Goal: Complete application form

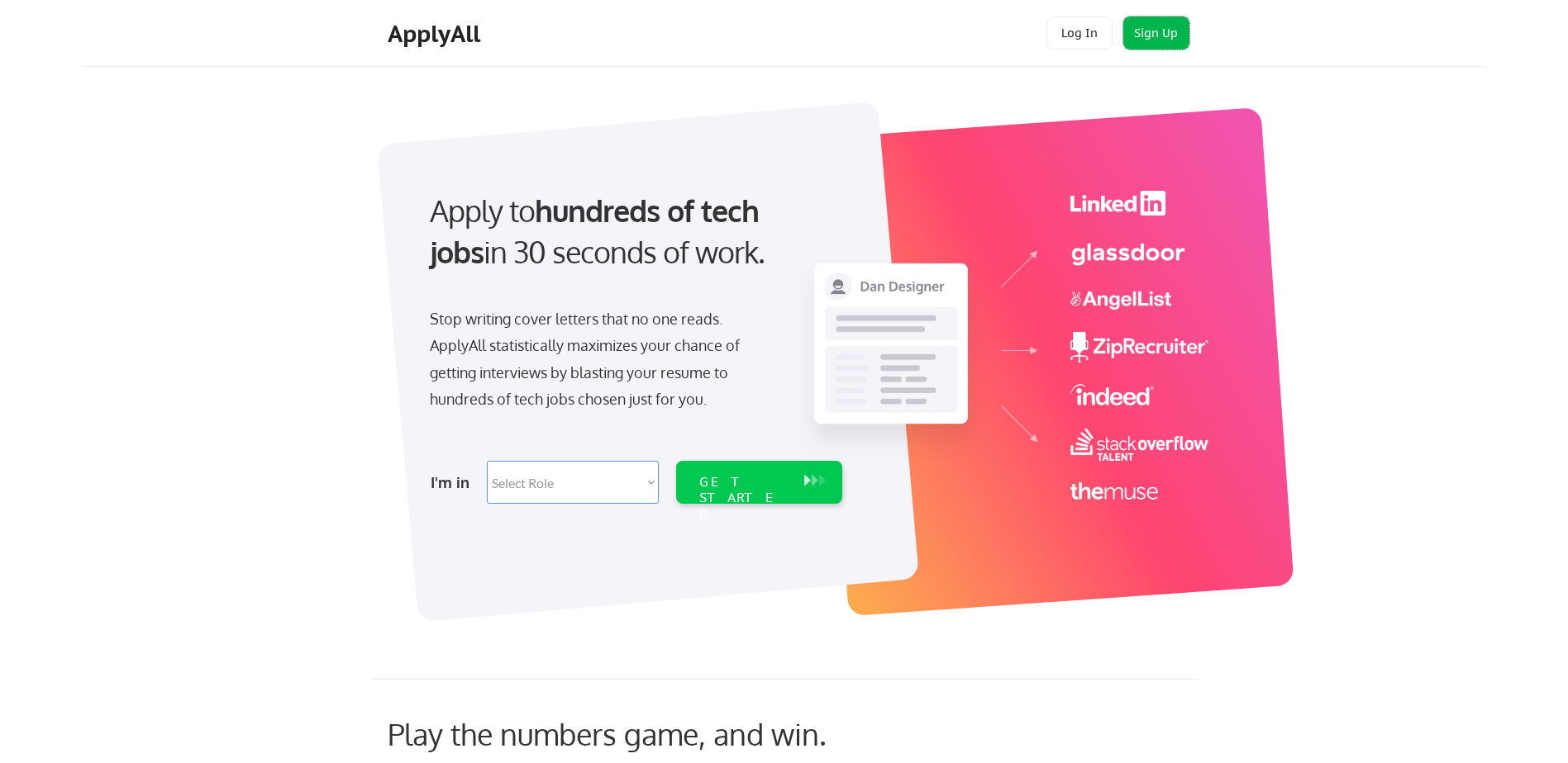
click at [1151, 37] on button "Sign Up" at bounding box center [1156, 34] width 66 height 34
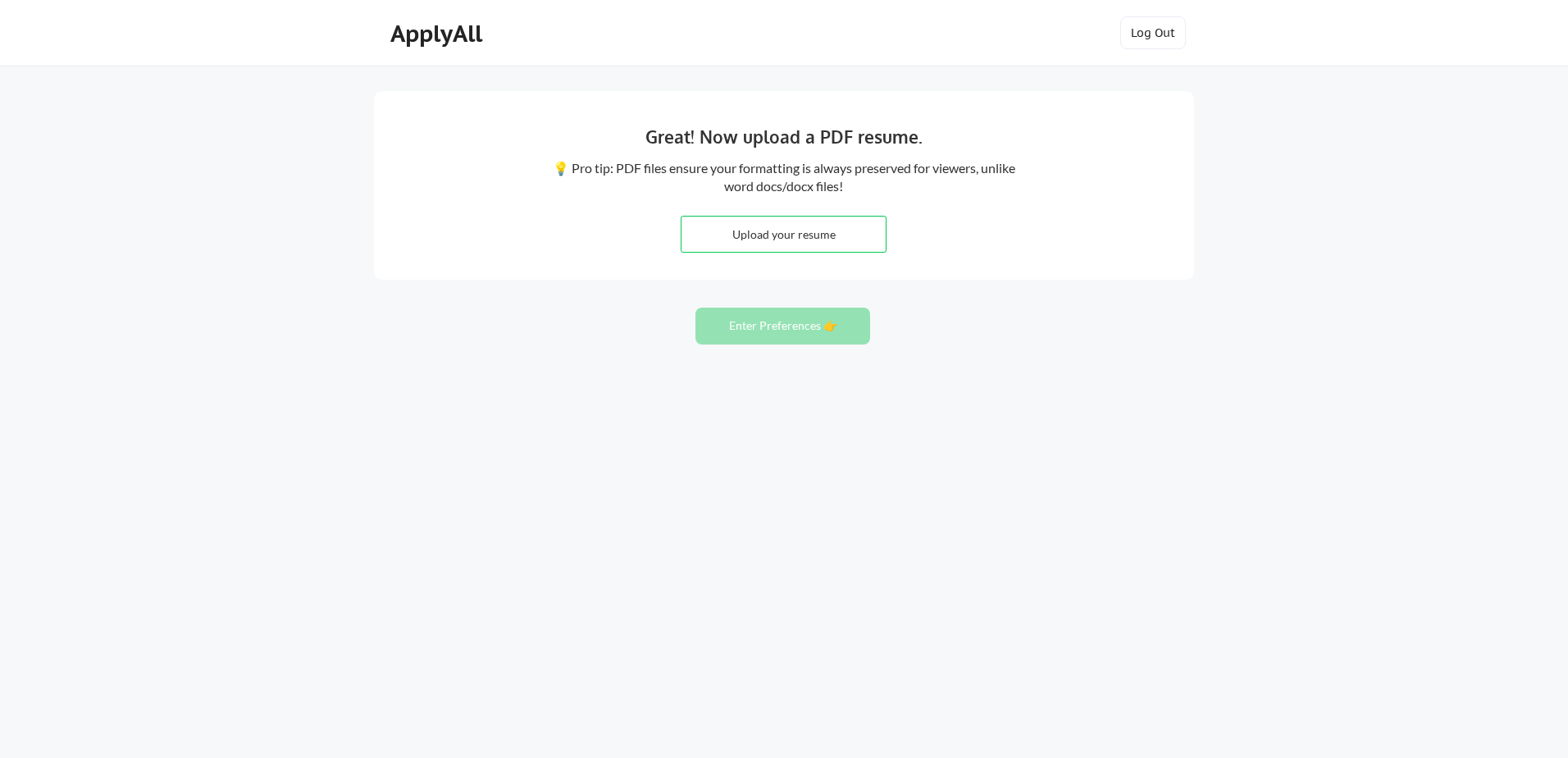
click at [723, 235] on input "file" at bounding box center [783, 234] width 205 height 35
type input "C:\fakepath\Lori Baysdon FINALv2.pdf"
click at [807, 324] on button "Enter Preferences 👉" at bounding box center [783, 326] width 174 height 37
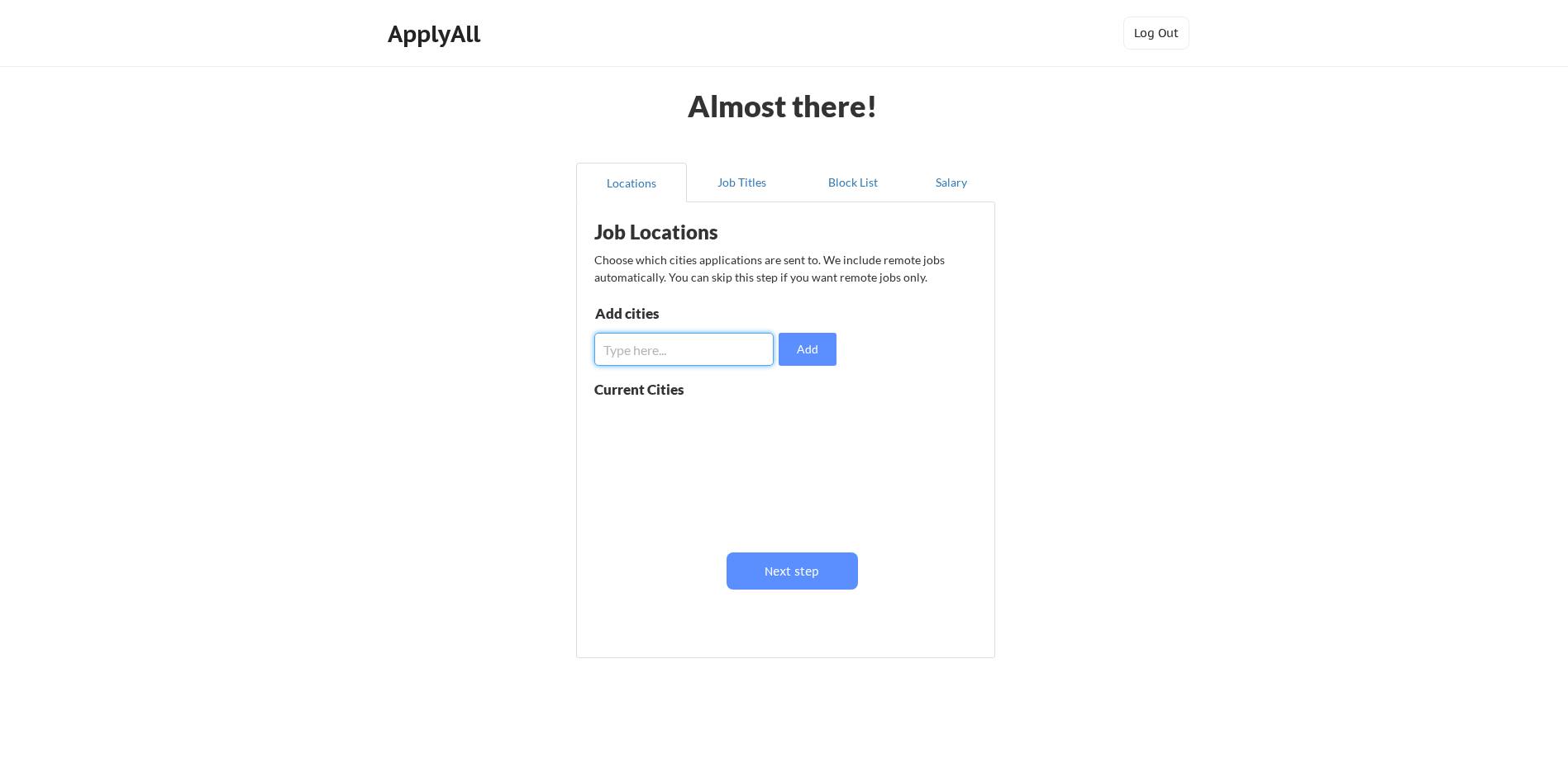
click at [676, 356] on input "input" at bounding box center [684, 350] width 179 height 34
type input "Charlotte NC"
click at [804, 353] on button "Add" at bounding box center [807, 350] width 58 height 34
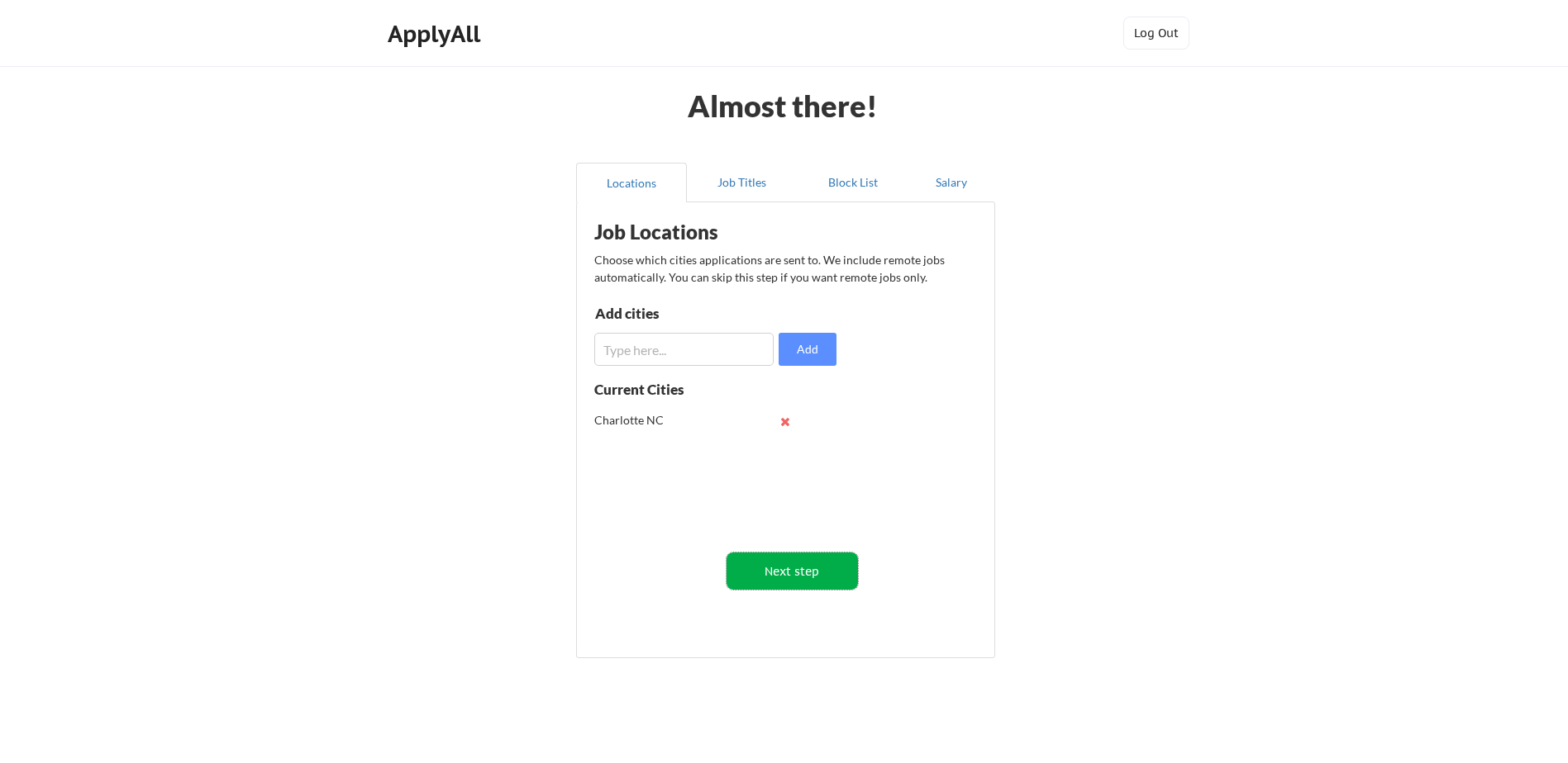
click at [768, 571] on button "Next step" at bounding box center [792, 572] width 131 height 37
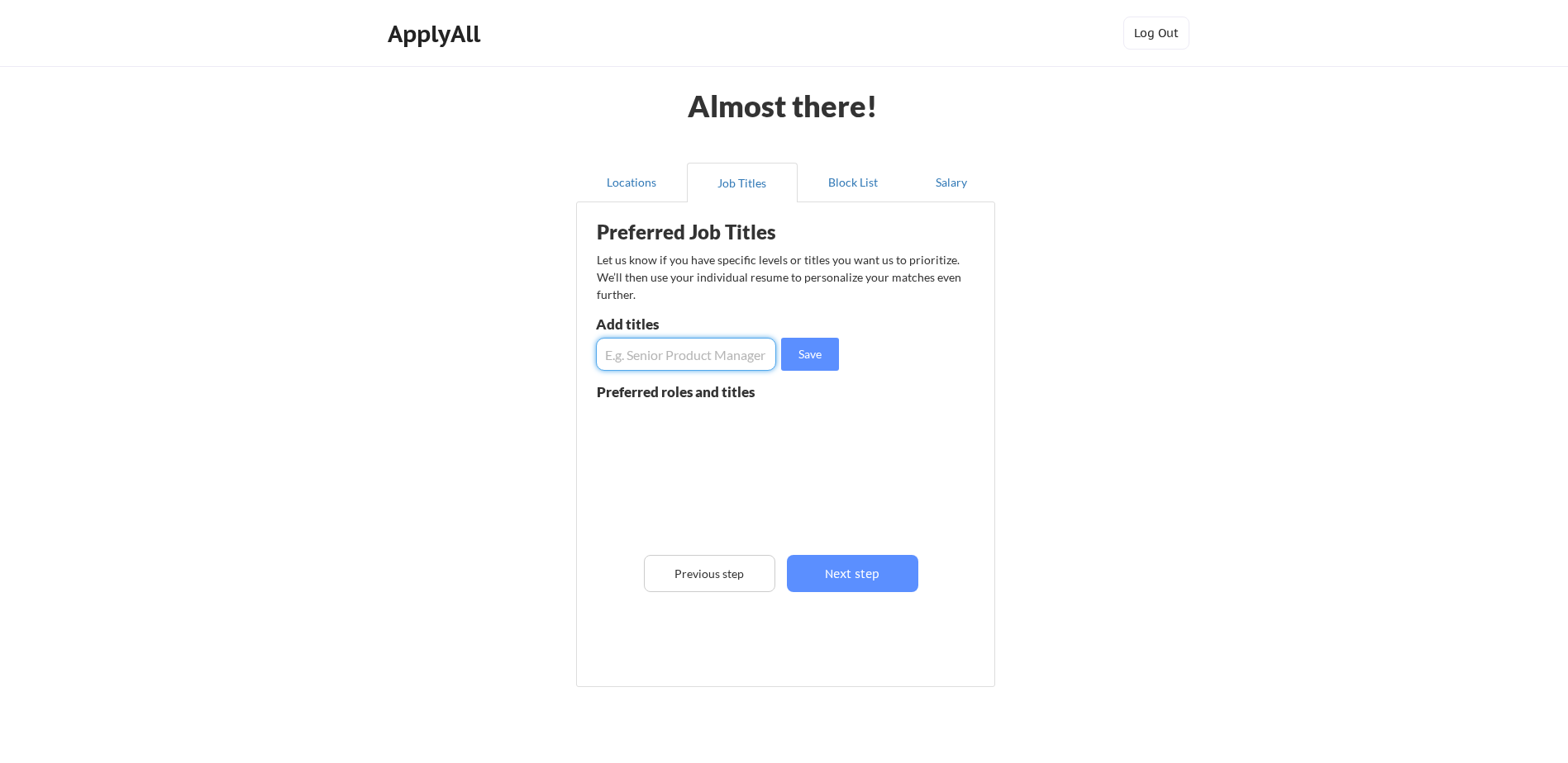
click at [714, 359] on input "input" at bounding box center [685, 355] width 180 height 34
type input "Oracle Database Administrator"
click at [803, 357] on button "Save" at bounding box center [810, 355] width 58 height 34
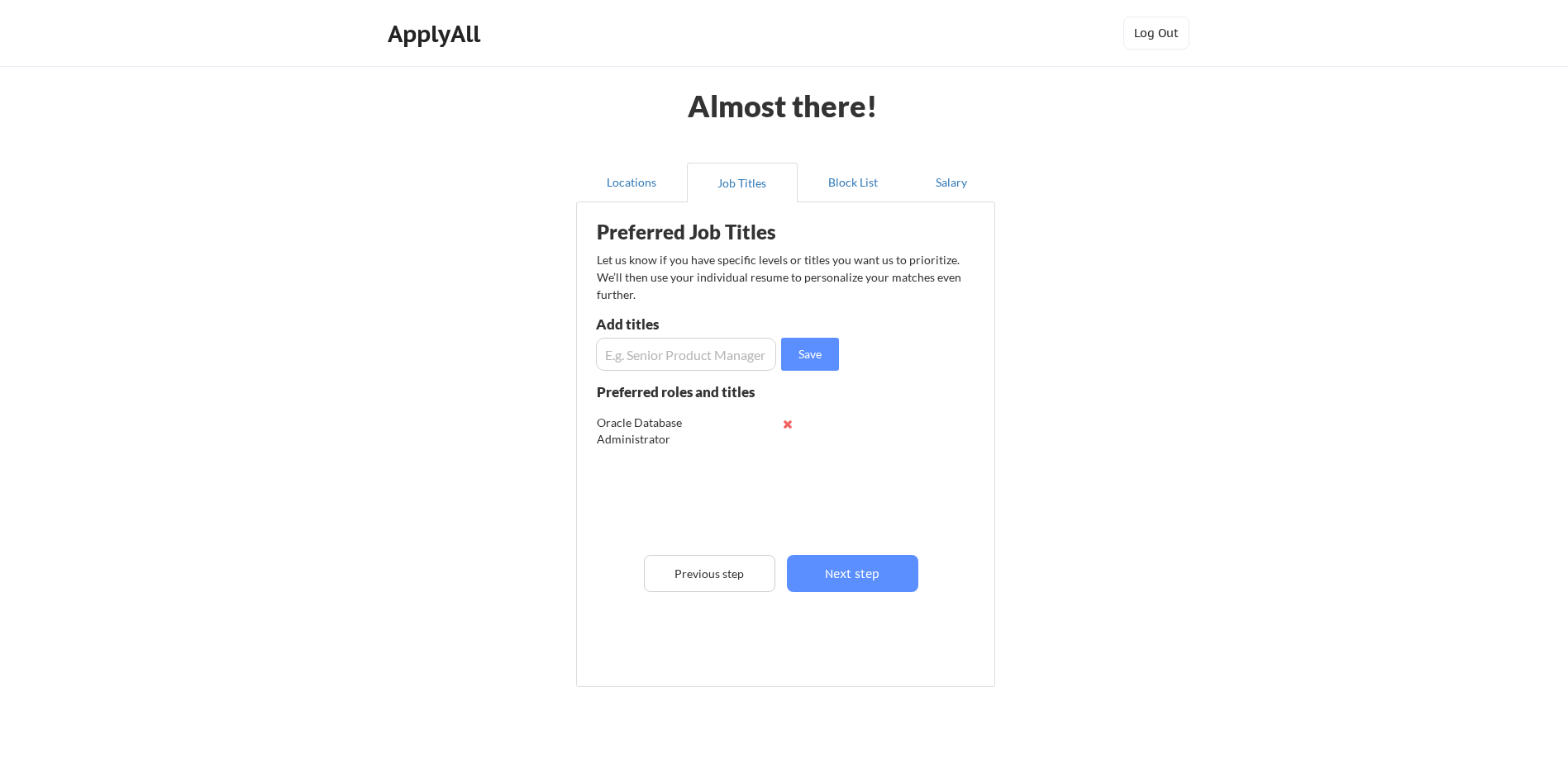
click at [739, 353] on input "input" at bounding box center [685, 355] width 180 height 34
type input "Oracle EBS Database Administrator"
click at [824, 355] on button "Save" at bounding box center [810, 355] width 58 height 34
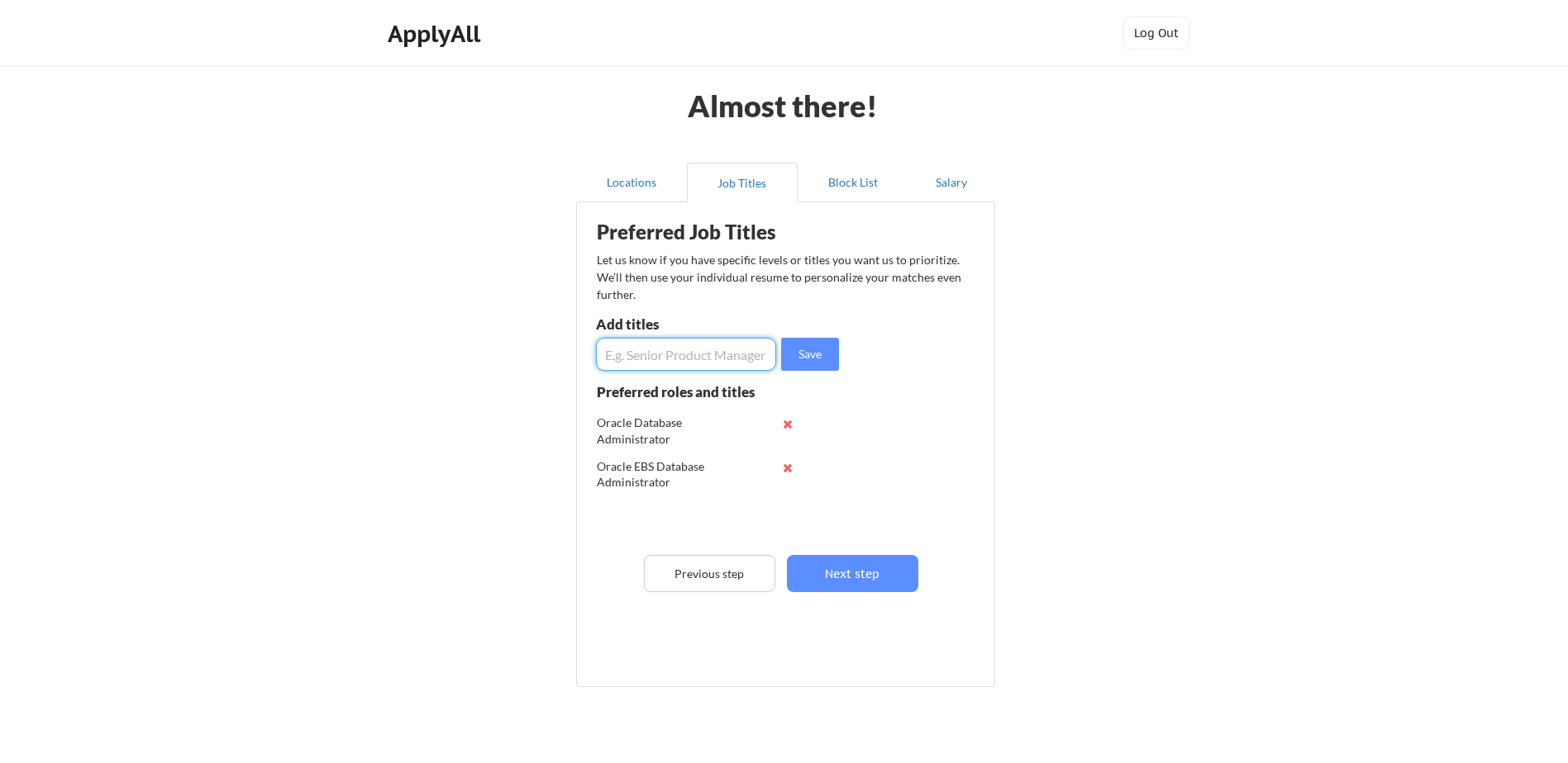
click at [738, 365] on input "input" at bounding box center [685, 355] width 180 height 34
type input "Oracle DBA"
click at [832, 355] on button "Save" at bounding box center [810, 355] width 58 height 34
click at [696, 354] on input "input" at bounding box center [685, 355] width 180 height 34
type input "Oracle Apps DBA"
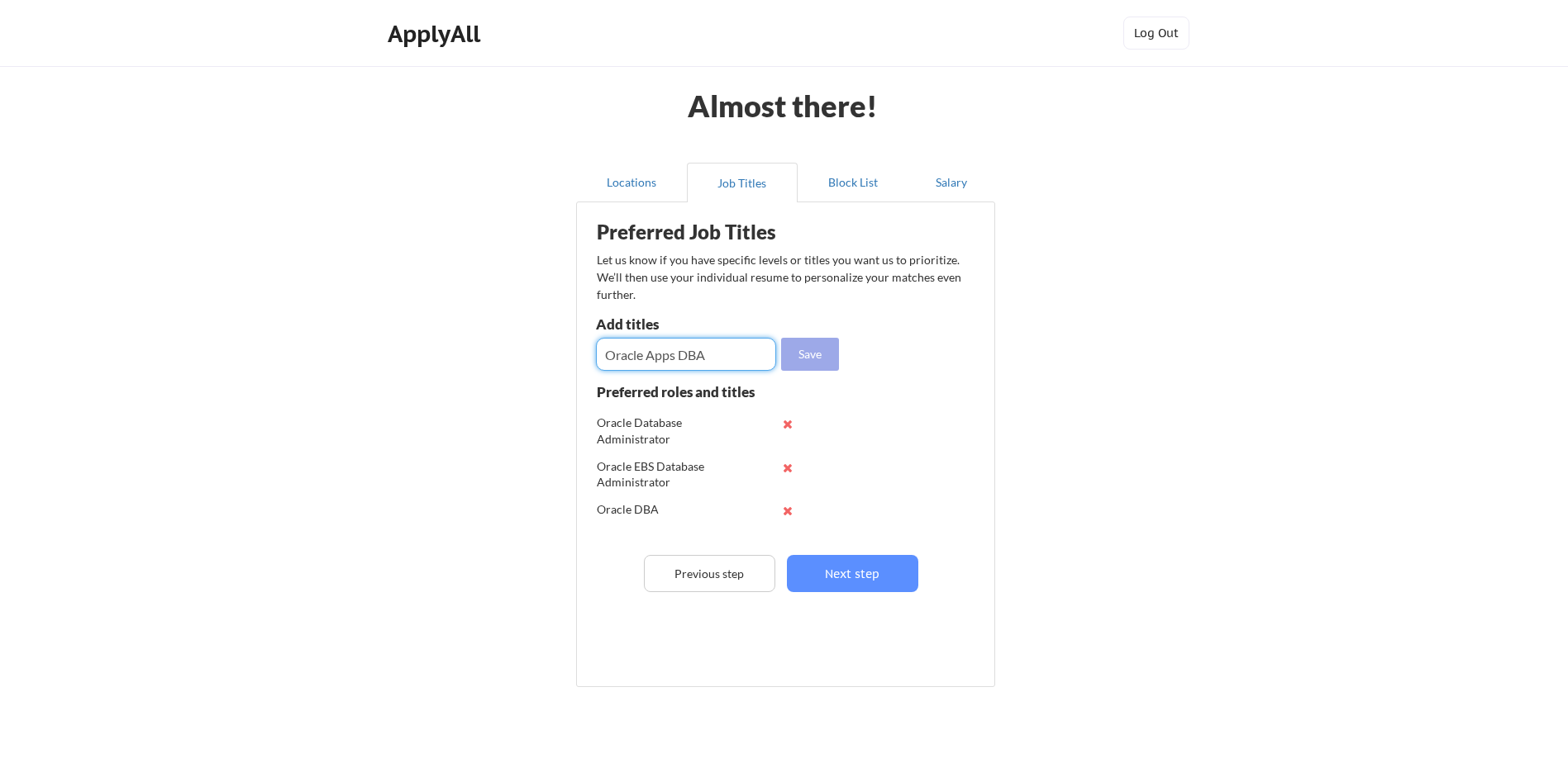
click at [809, 349] on button "Save" at bounding box center [810, 355] width 58 height 34
click at [740, 349] on input "input" at bounding box center [685, 355] width 180 height 34
type input "Oracle EBS DBA"
click at [814, 360] on button "Save" at bounding box center [810, 355] width 58 height 34
click at [670, 346] on input "input" at bounding box center [685, 355] width 180 height 34
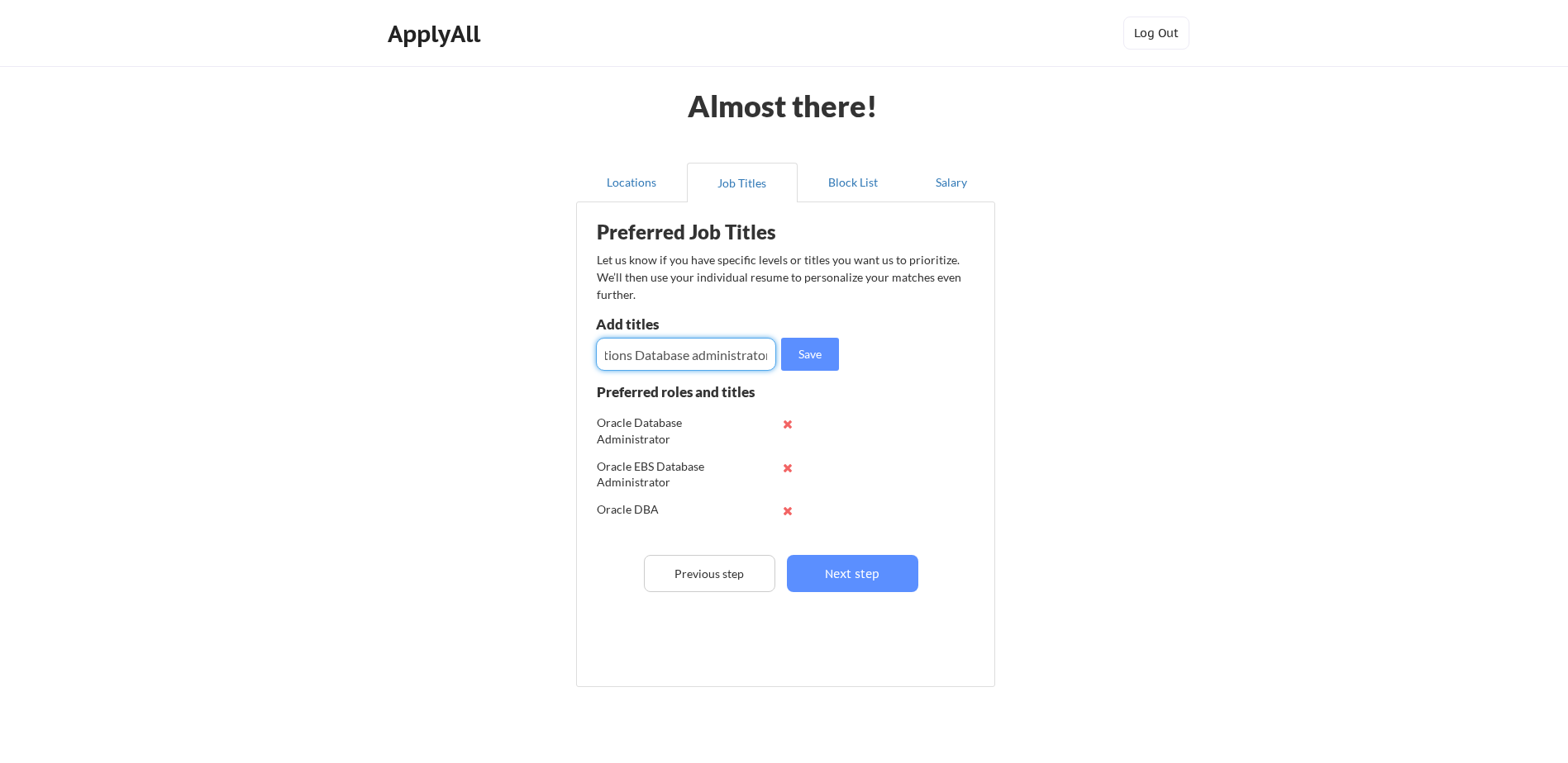
scroll to position [0, 91]
type input "Oracle Applications Database administrator"
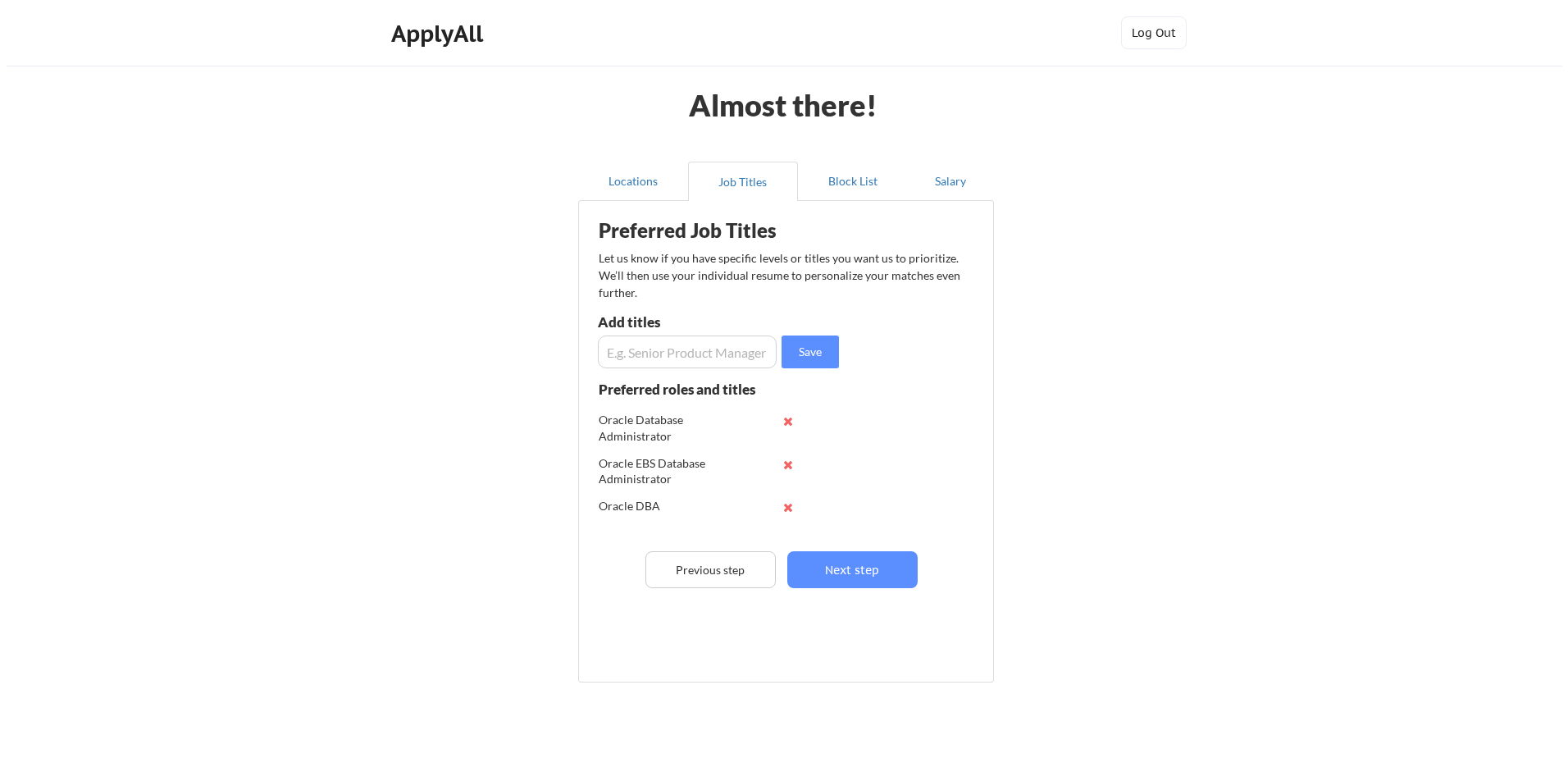
scroll to position [0, 0]
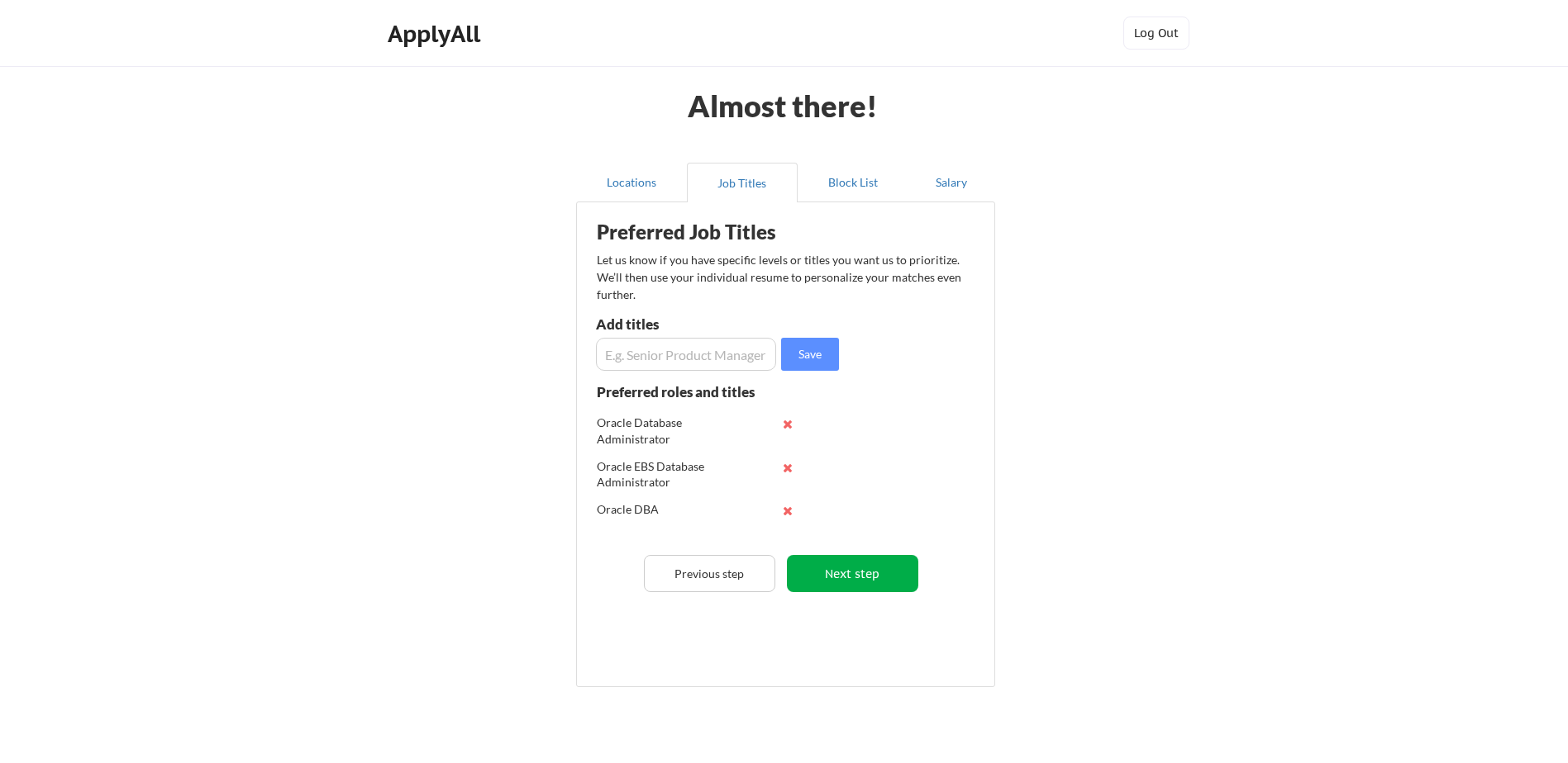
click at [854, 584] on button "Next step" at bounding box center [852, 574] width 131 height 37
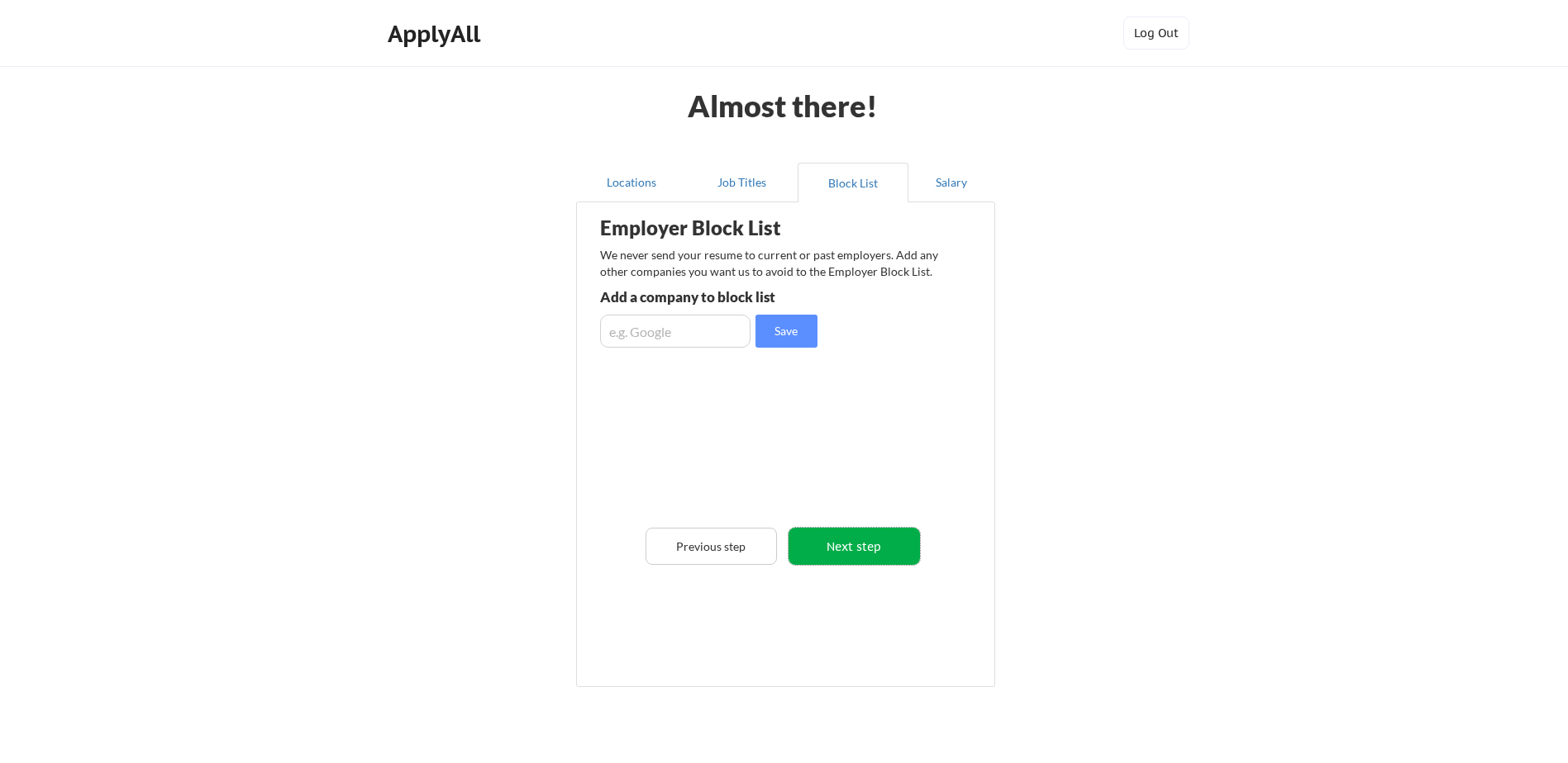
click at [856, 544] on button "Next step" at bounding box center [853, 546] width 131 height 37
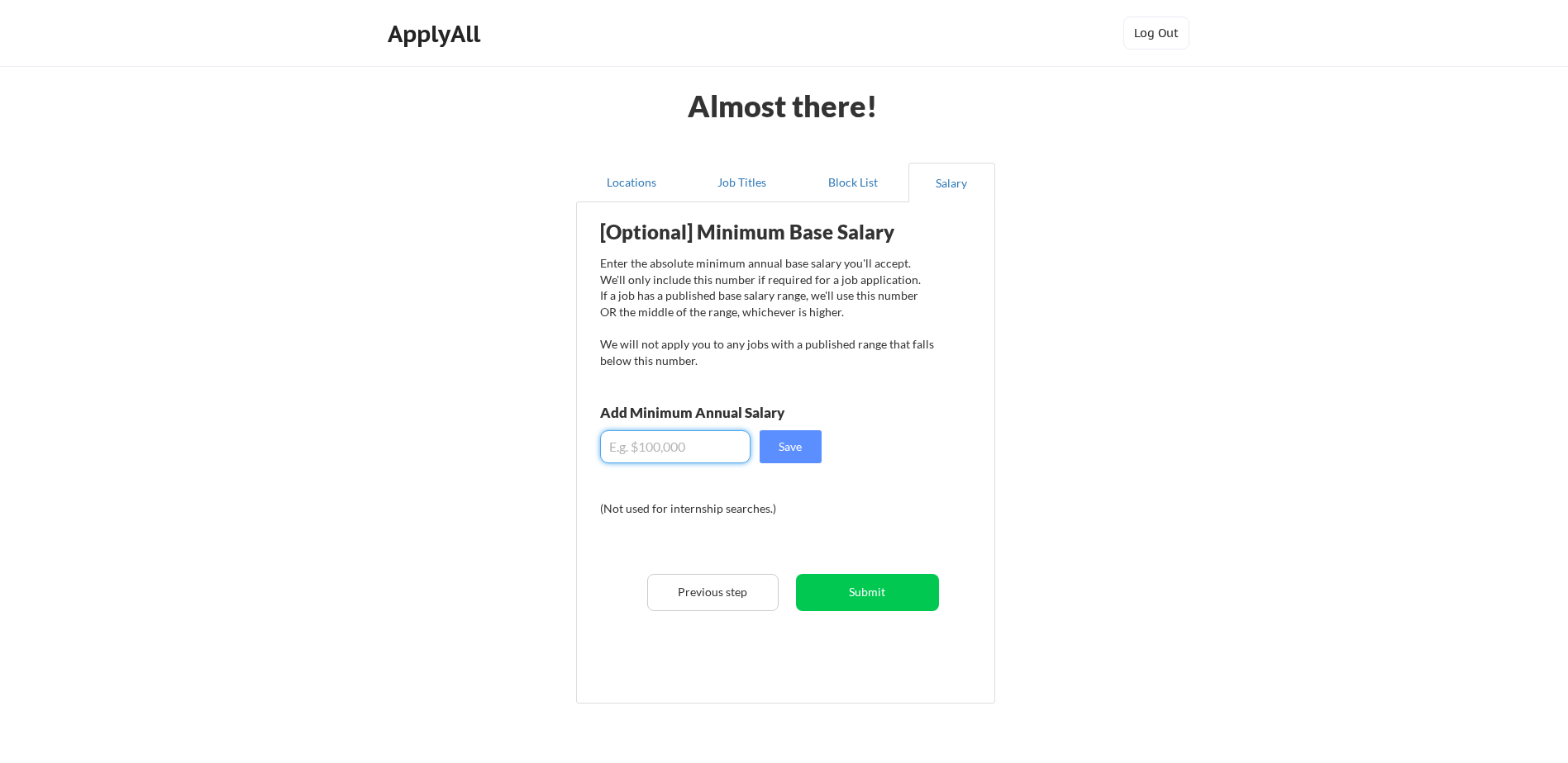
click at [697, 442] on input "input" at bounding box center [675, 448] width 151 height 34
type input "$120,000"
click at [784, 451] on button "Save" at bounding box center [790, 448] width 62 height 34
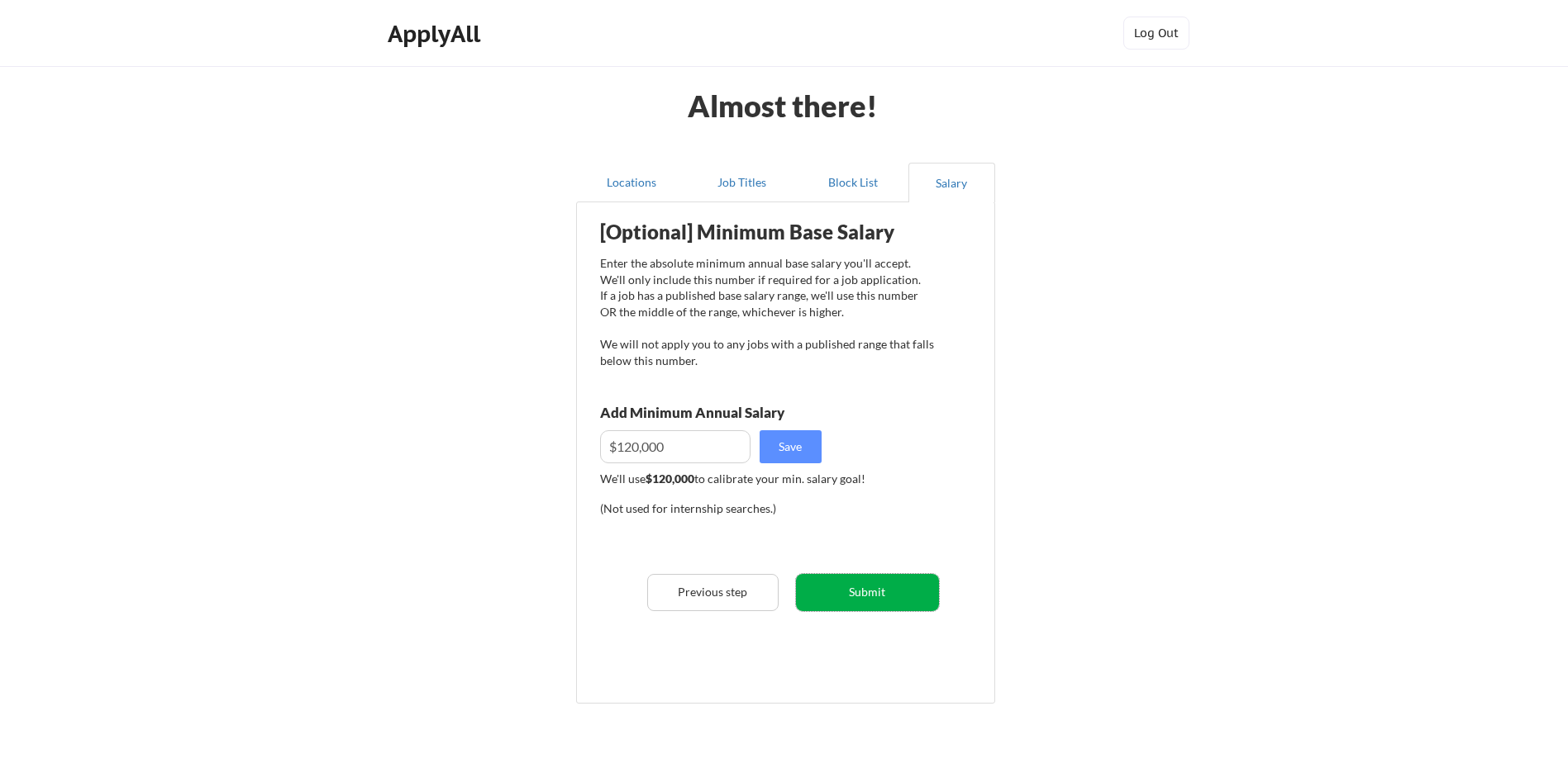
click at [873, 590] on button "Submit" at bounding box center [867, 592] width 143 height 37
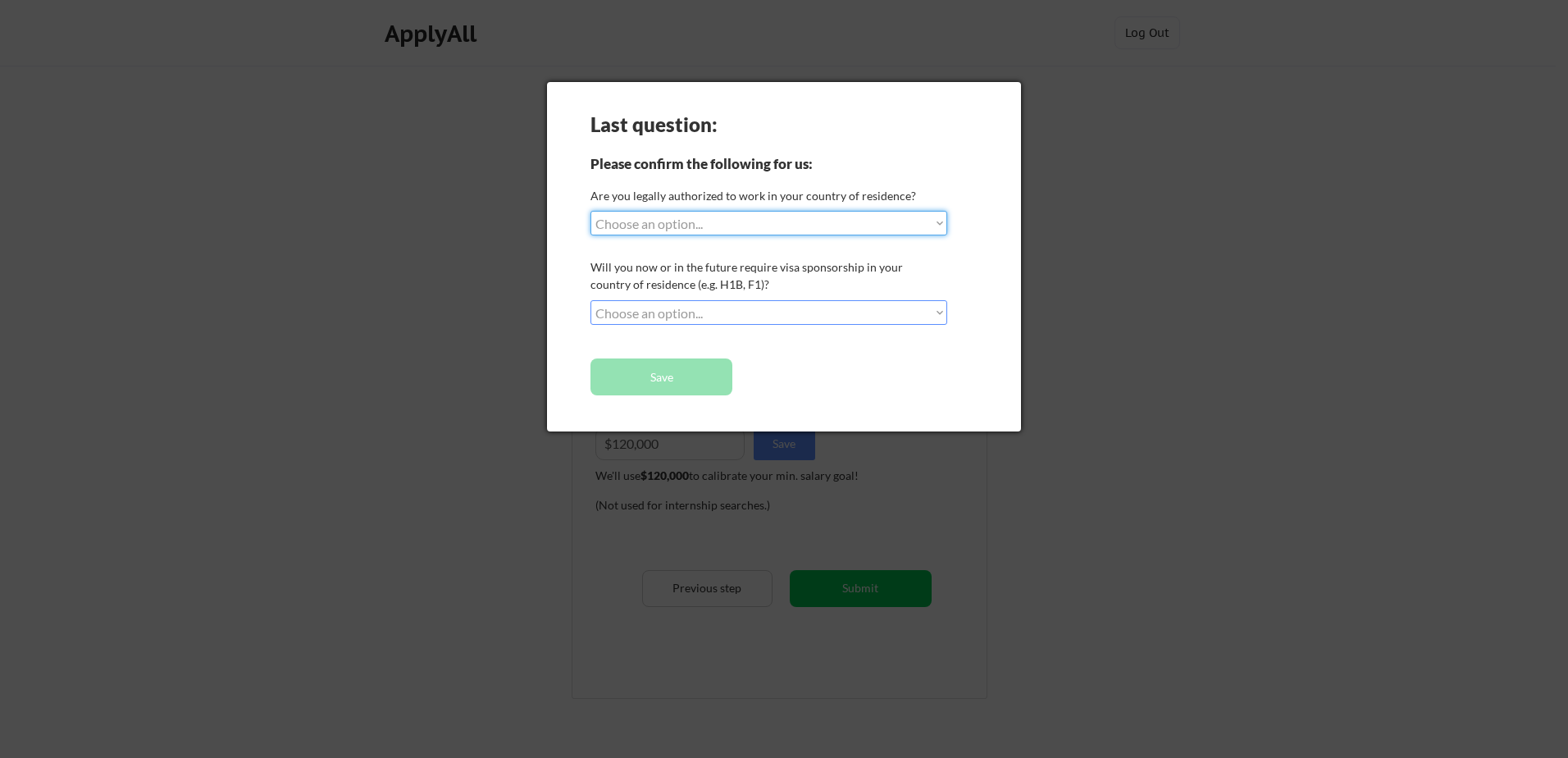
click at [919, 228] on select "Choose an option... Yes, I am a US Citizen Yes, I am a Canadian Citizen Yes, I …" at bounding box center [768, 222] width 357 height 24
select select ""yes__i_am_a_us_citizen""
click at [590, 211] on select "Choose an option... Yes, I am a US Citizen Yes, I am a Canadian Citizen Yes, I …" at bounding box center [768, 222] width 357 height 24
click at [943, 314] on select "Choose an option... No, I will not need sponsorship Yes, I will need sponsorship" at bounding box center [768, 312] width 357 height 24
select select ""no__i_will_not_need_sponsorship""
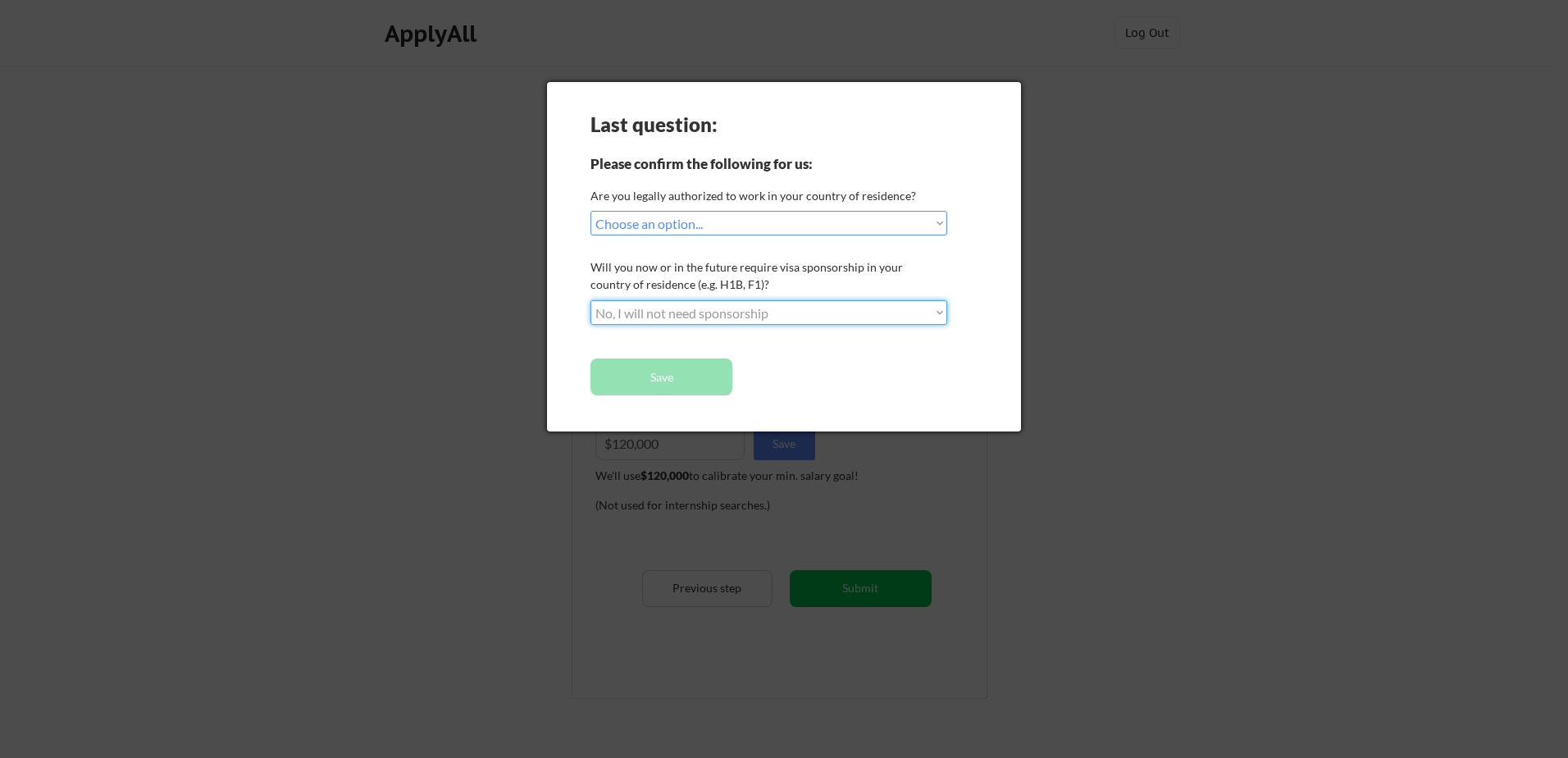
click at [590, 301] on select "Choose an option... No, I will not need sponsorship Yes, I will need sponsorship" at bounding box center [768, 312] width 357 height 24
click at [679, 384] on button "Save" at bounding box center [661, 377] width 142 height 37
